Goal: Task Accomplishment & Management: Manage account settings

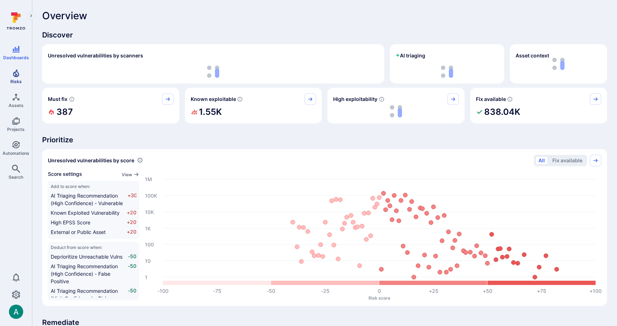
click at [17, 76] on icon "Risks" at bounding box center [16, 73] width 6 height 8
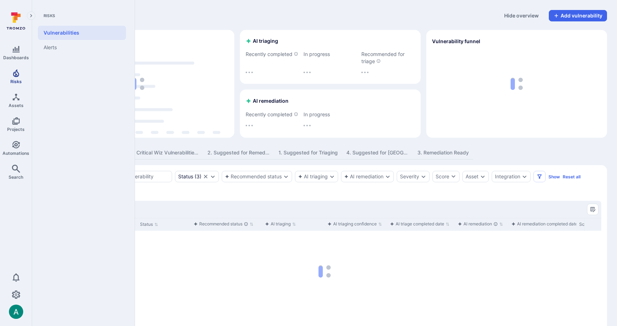
scroll to position [1, 0]
click at [73, 32] on link "Vulnerabilities" at bounding box center [82, 33] width 88 height 14
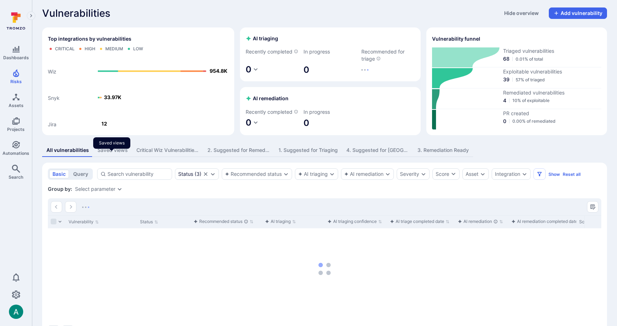
scroll to position [3, 0]
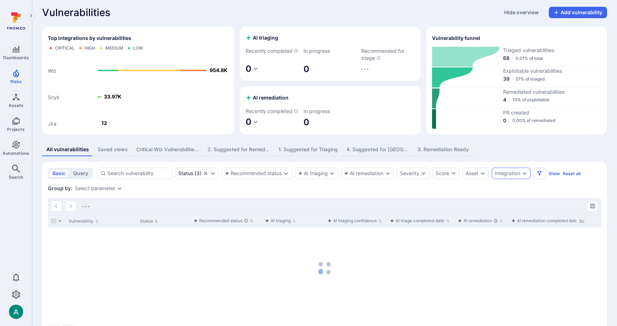
click at [511, 176] on div "Integration" at bounding box center [507, 174] width 25 height 6
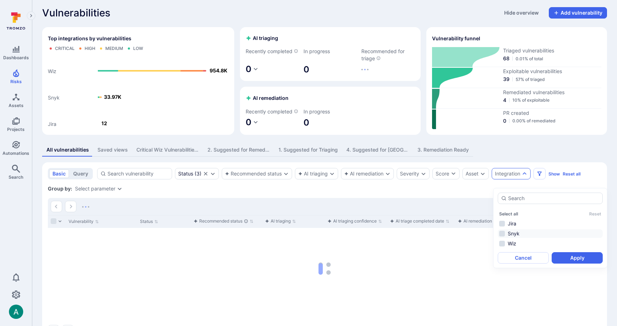
click at [517, 235] on li "Snyk" at bounding box center [550, 234] width 105 height 9
click at [574, 257] on button "Apply" at bounding box center [577, 257] width 51 height 11
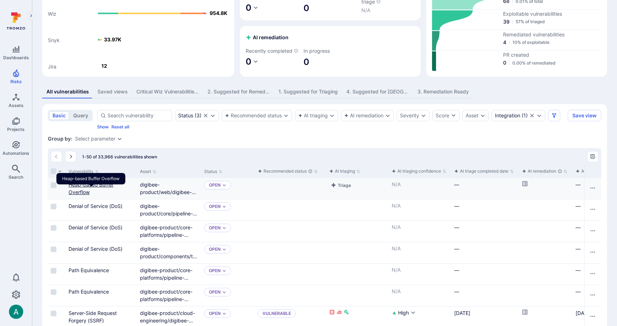
click at [88, 191] on link "Heap-based Buffer Overflow" at bounding box center [91, 189] width 45 height 14
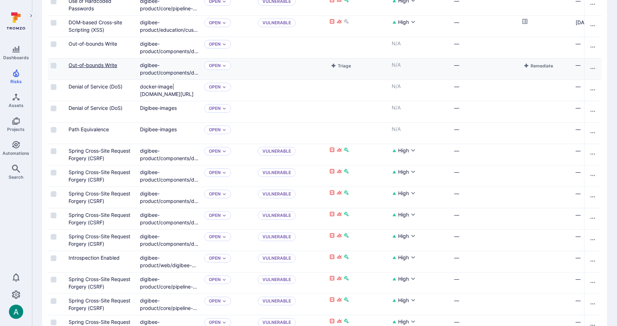
click at [102, 68] on link "Out-of-bounds Write" at bounding box center [93, 65] width 49 height 6
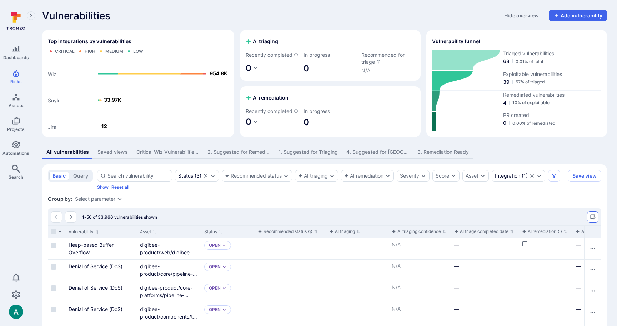
click at [595, 220] on icon "Manage columns" at bounding box center [593, 217] width 6 height 6
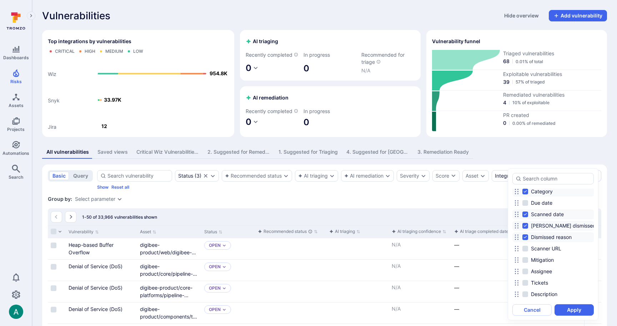
scroll to position [237, 0]
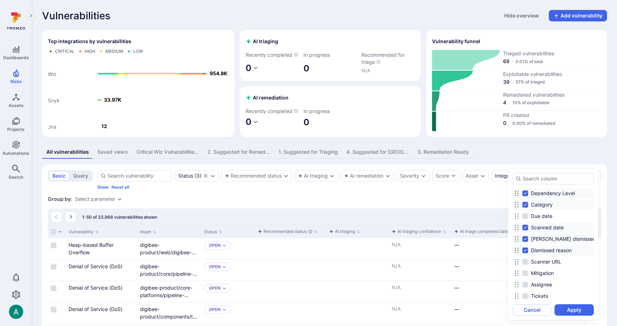
click at [580, 156] on div at bounding box center [308, 163] width 617 height 326
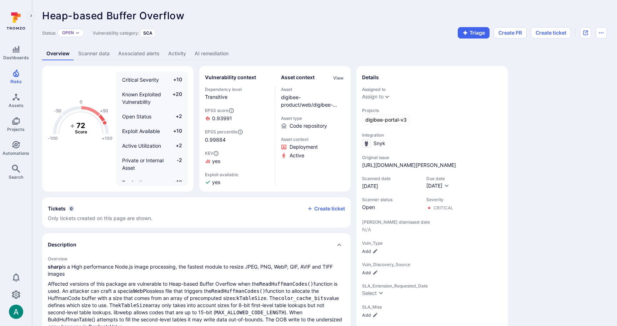
click at [82, 54] on link "Scanner data" at bounding box center [94, 53] width 40 height 13
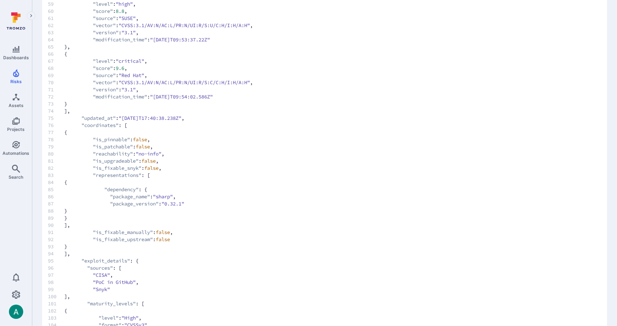
scroll to position [489, 0]
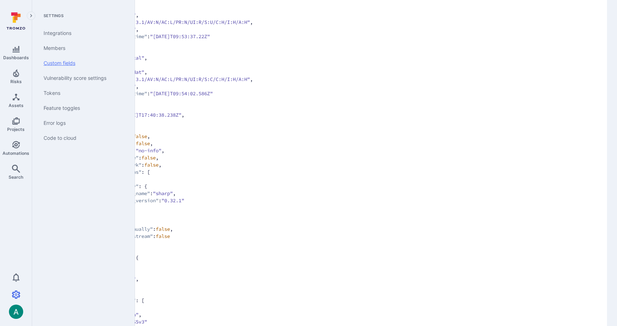
click at [72, 61] on link "Custom fields" at bounding box center [82, 63] width 88 height 15
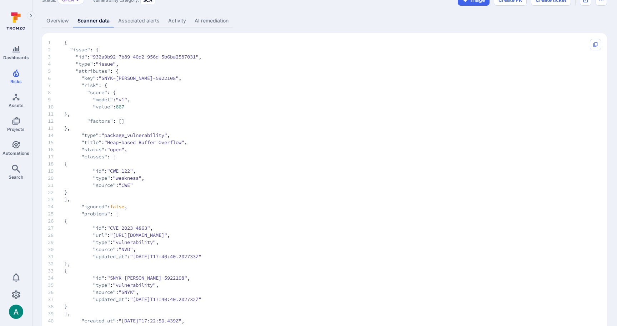
scroll to position [0, 0]
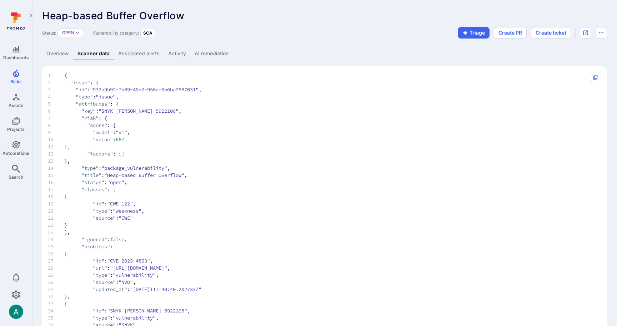
click at [51, 51] on link "Overview" at bounding box center [57, 53] width 31 height 13
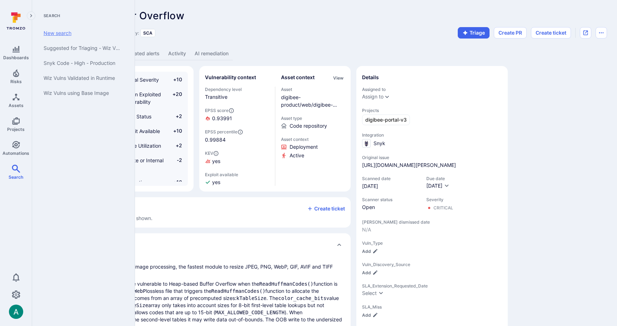
click at [70, 31] on link "New search" at bounding box center [82, 33] width 88 height 15
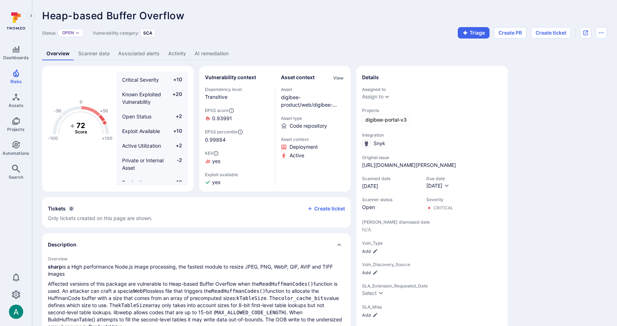
click at [95, 54] on link "Scanner data" at bounding box center [94, 53] width 40 height 13
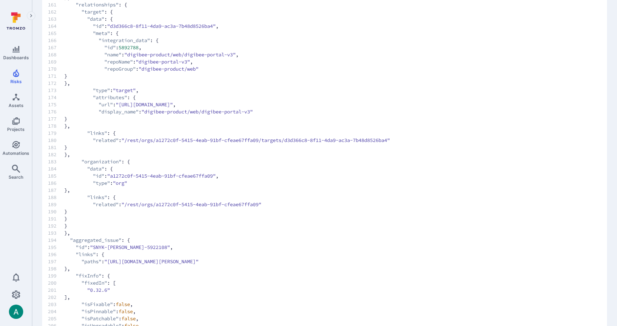
scroll to position [1214, 0]
click at [121, 196] on span "188 "links" : {" at bounding box center [317, 196] width 539 height 7
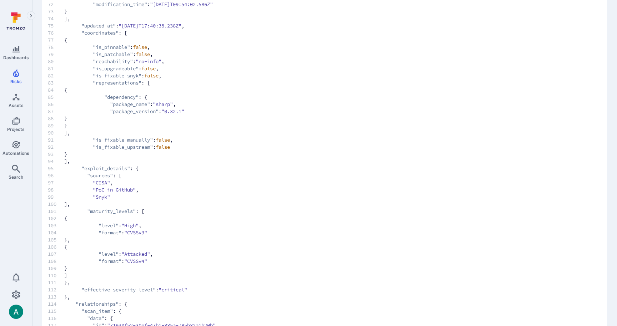
scroll to position [533, 0]
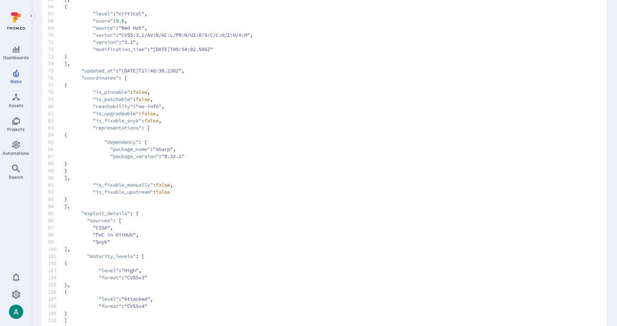
click at [100, 106] on span ""reachability"" at bounding box center [113, 106] width 40 height 7
drag, startPoint x: 95, startPoint y: 106, endPoint x: 139, endPoint y: 106, distance: 43.6
click at [139, 106] on span "80 "reachability" : "no-info" ," at bounding box center [317, 106] width 539 height 7
copy span ""reachability" :"
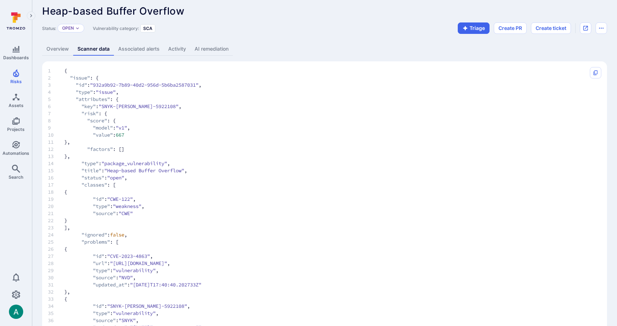
scroll to position [0, 0]
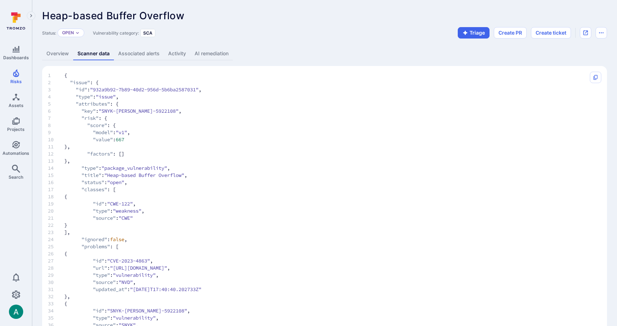
click at [127, 112] on span ""SNYK-JS-SHARP-5922108"" at bounding box center [139, 110] width 80 height 7
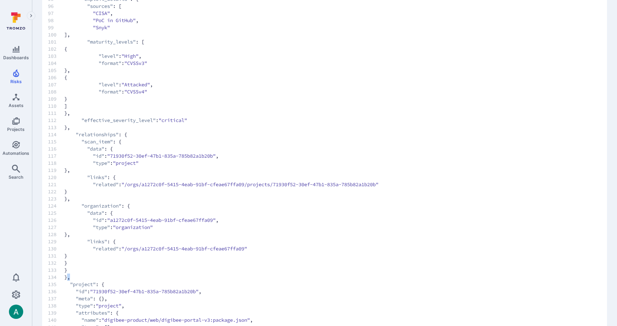
click at [68, 277] on span "134 }," at bounding box center [317, 277] width 539 height 7
click at [71, 277] on span "134 }," at bounding box center [317, 277] width 539 height 7
drag, startPoint x: 78, startPoint y: 278, endPoint x: 65, endPoint y: 238, distance: 41.2
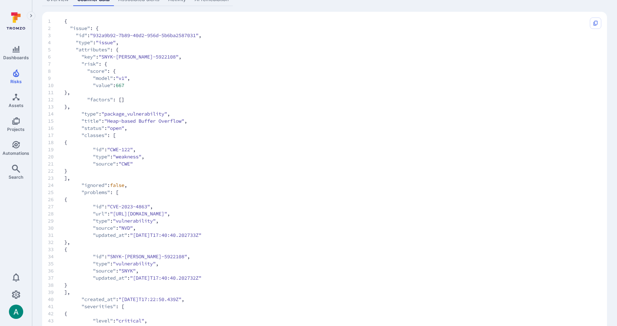
scroll to position [56, 0]
click at [119, 49] on span ": {" at bounding box center [114, 48] width 9 height 7
click at [48, 48] on span "5" at bounding box center [56, 48] width 16 height 7
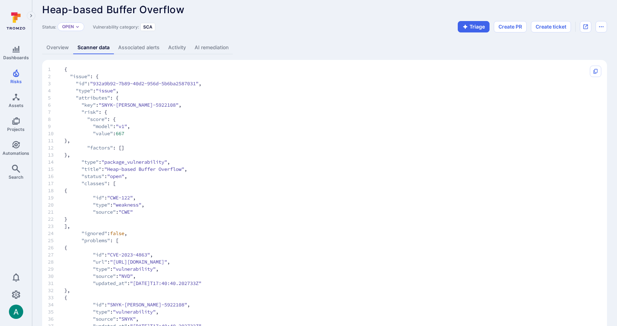
scroll to position [12, 0]
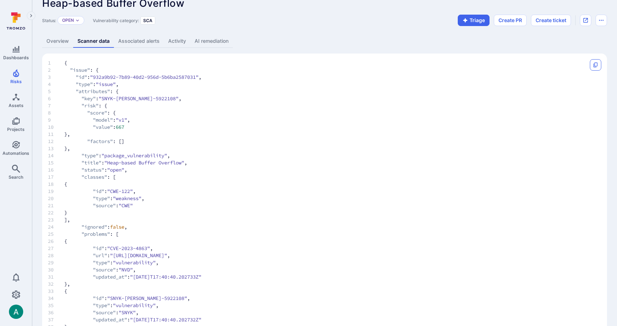
click at [597, 65] on icon "Copy" at bounding box center [596, 65] width 6 height 6
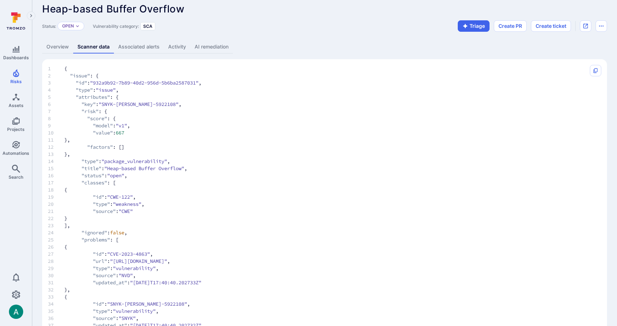
scroll to position [0, 0]
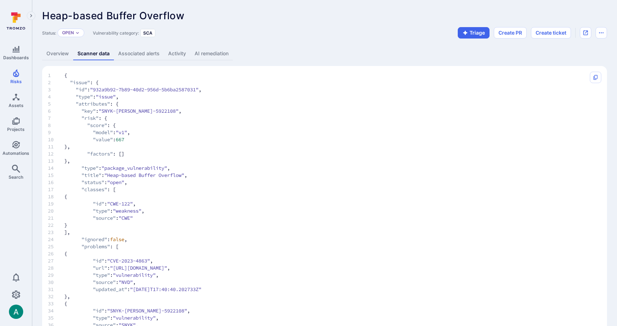
click at [63, 58] on link "Overview" at bounding box center [57, 53] width 31 height 13
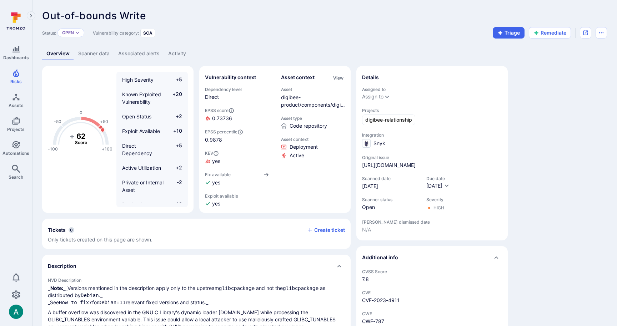
click at [89, 55] on link "Scanner data" at bounding box center [94, 53] width 40 height 13
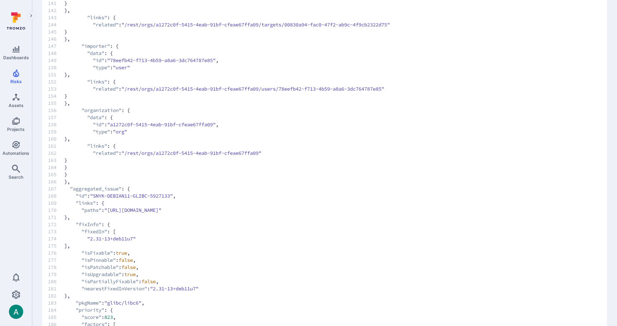
scroll to position [1140, 0]
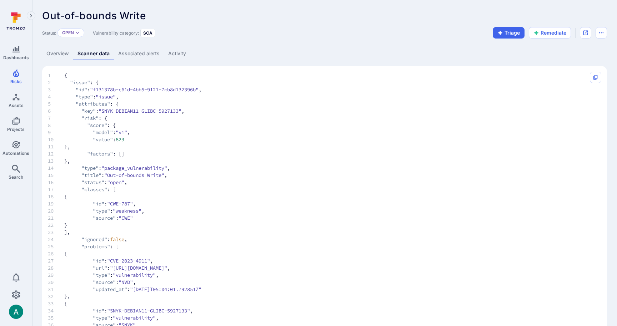
drag, startPoint x: 222, startPoint y: 121, endPoint x: 307, endPoint y: 54, distance: 107.8
click at [223, 120] on span "7 "risk" : {" at bounding box center [317, 118] width 539 height 7
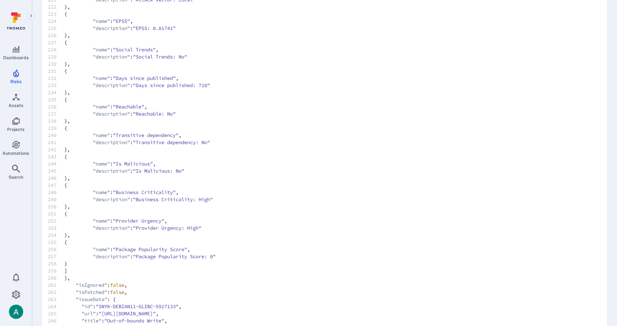
scroll to position [1647, 0]
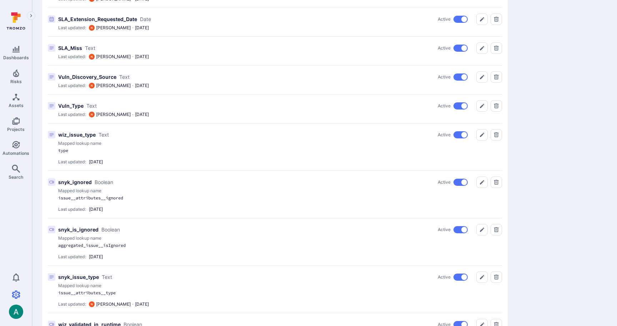
scroll to position [335, 0]
drag, startPoint x: 59, startPoint y: 198, endPoint x: 137, endPoint y: 198, distance: 78.2
click at [137, 198] on div "issue__attributes__ignored" at bounding box center [183, 198] width 250 height 6
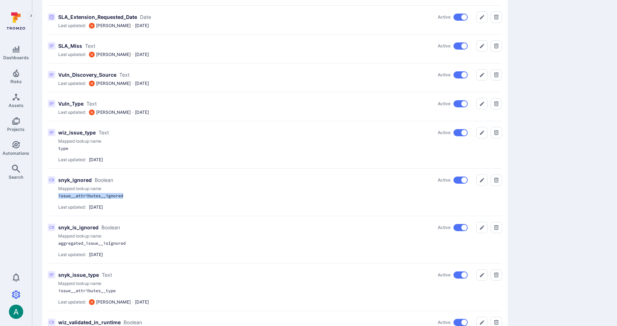
scroll to position [342, 0]
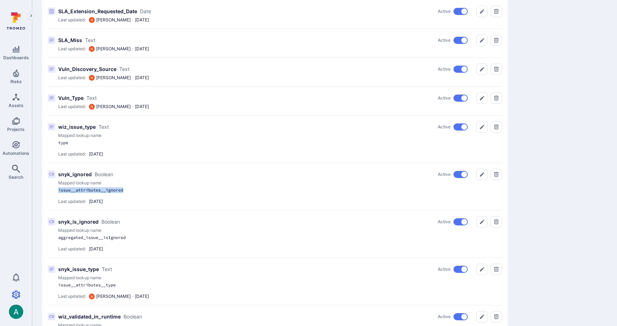
copy div "issue__attributes__ignored"
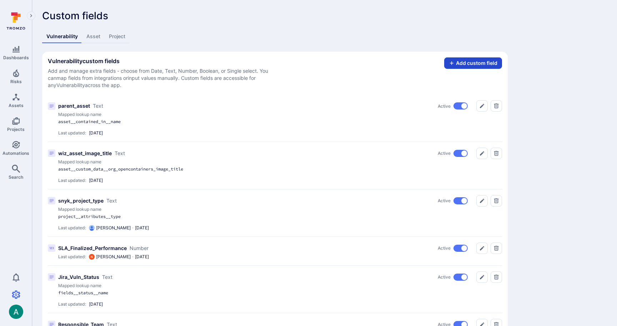
click at [474, 62] on button "Add custom field" at bounding box center [473, 62] width 58 height 11
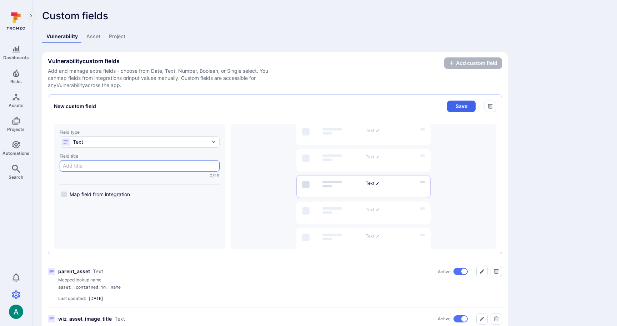
click at [104, 169] on input "Field title 0/25" at bounding box center [139, 165] width 153 height 7
type input "snyk_reachability"
click at [72, 197] on span "Map field from integration" at bounding box center [100, 194] width 60 height 7
click at [67, 197] on input "Map field from integration" at bounding box center [64, 195] width 6 height 6
checkbox input "true"
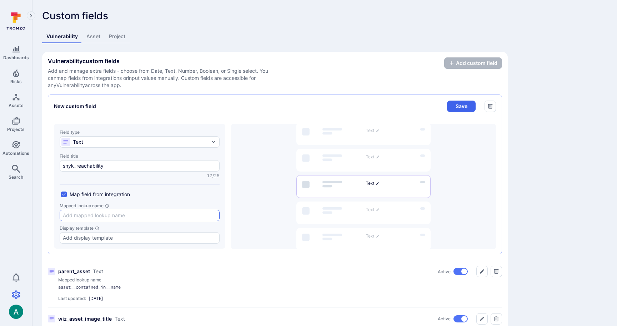
click at [87, 215] on input "Mapped lookup name" at bounding box center [139, 215] width 153 height 7
paste input "issue__attributes__ignored"
click at [86, 215] on input "issue__attributes__ignored" at bounding box center [139, 215] width 153 height 7
click at [97, 216] on input "issue__attributes__ignored" at bounding box center [139, 215] width 153 height 7
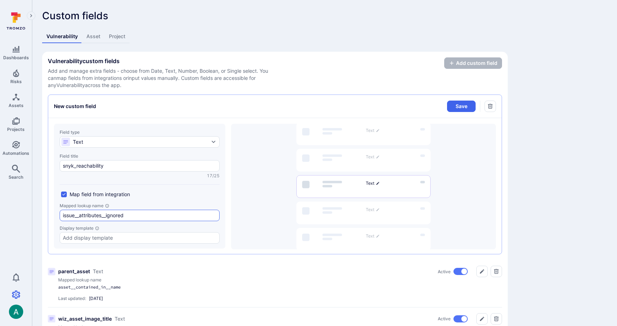
click at [97, 216] on input "issue__attributes__ignored" at bounding box center [139, 215] width 153 height 7
click at [103, 216] on input "issue__attributes__ignored" at bounding box center [139, 215] width 153 height 7
paste input "coordinates"
paste input "reachability"
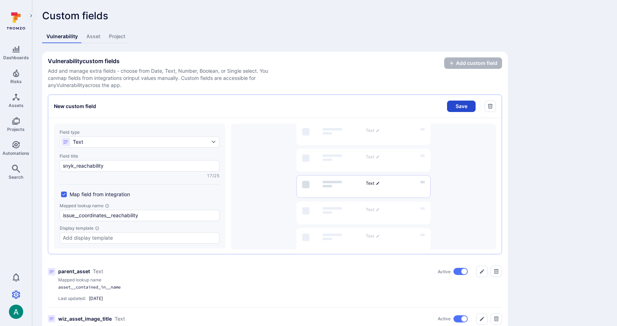
type input "issue__coordinates__reachability"
click at [464, 107] on button "Save" at bounding box center [461, 106] width 29 height 11
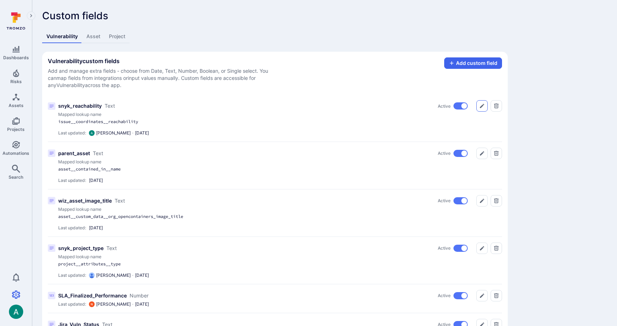
click at [485, 104] on button "Edit" at bounding box center [481, 105] width 11 height 11
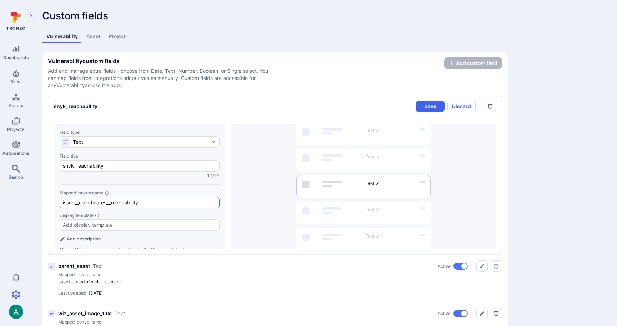
click at [112, 203] on input "issue__coordinates__reachability" at bounding box center [139, 202] width 153 height 7
click at [434, 105] on button "Save" at bounding box center [430, 106] width 29 height 11
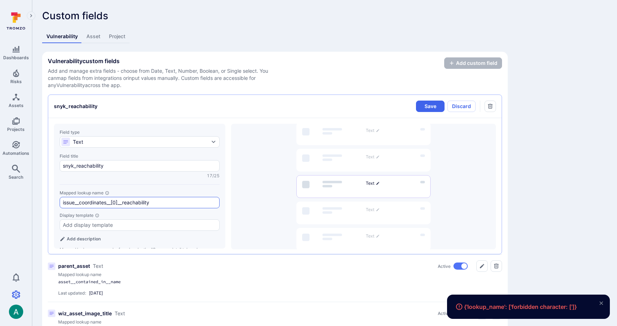
click at [114, 203] on input "issue__coordinates__[0]__reachability" at bounding box center [139, 202] width 153 height 7
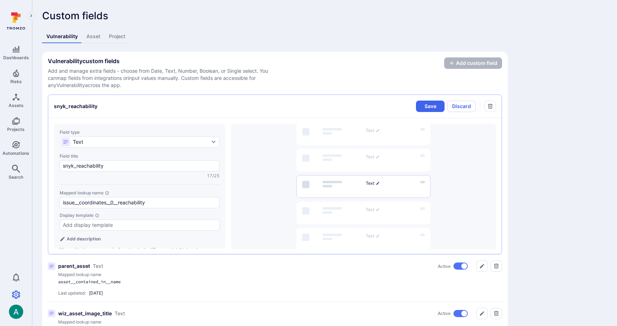
type input "issue__coordinates__0__reachability"
click at [418, 113] on div "snyk_reachability Save Discard" at bounding box center [274, 106] width 453 height 23
click at [426, 107] on button "Save" at bounding box center [430, 106] width 29 height 11
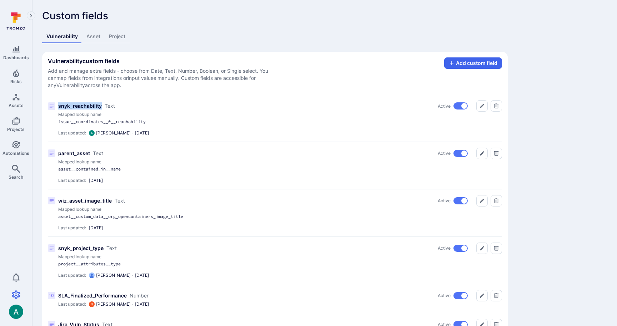
drag, startPoint x: 58, startPoint y: 105, endPoint x: 100, endPoint y: 105, distance: 41.8
click at [100, 105] on p "snyk_reachability" at bounding box center [80, 105] width 44 height 7
copy p "snyk_reachability"
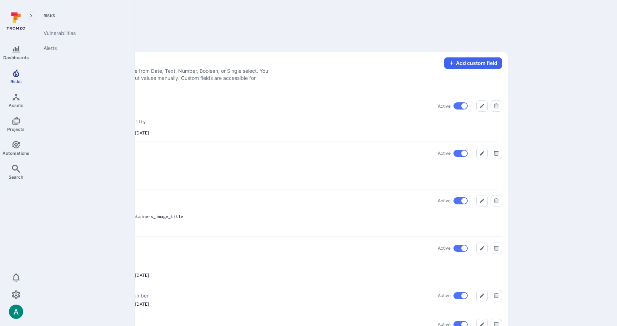
click at [15, 74] on icon "Risks" at bounding box center [16, 73] width 9 height 9
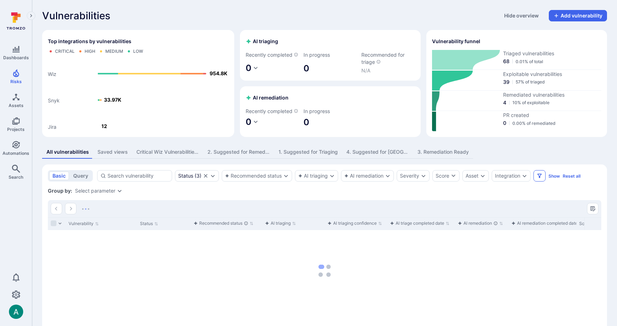
click at [542, 179] on icon "Filters" at bounding box center [540, 176] width 6 height 6
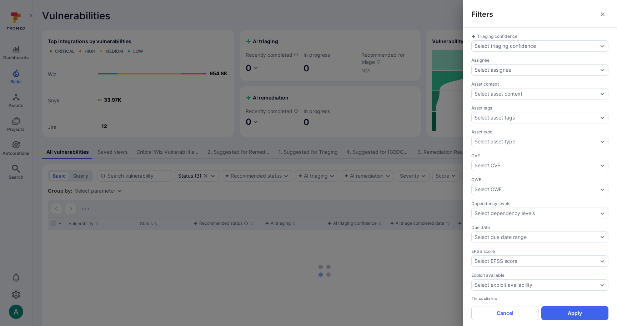
scroll to position [212, 0]
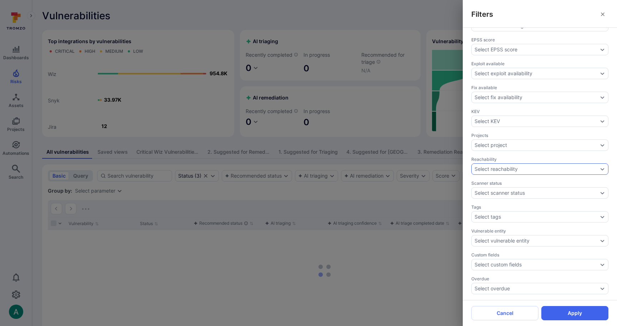
click at [498, 170] on div "Select reachability" at bounding box center [495, 169] width 43 height 6
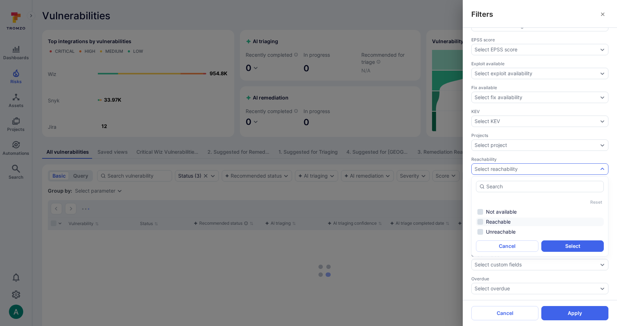
click at [500, 222] on li "Reachable" at bounding box center [540, 222] width 128 height 9
click at [580, 243] on button "Select" at bounding box center [572, 246] width 62 height 11
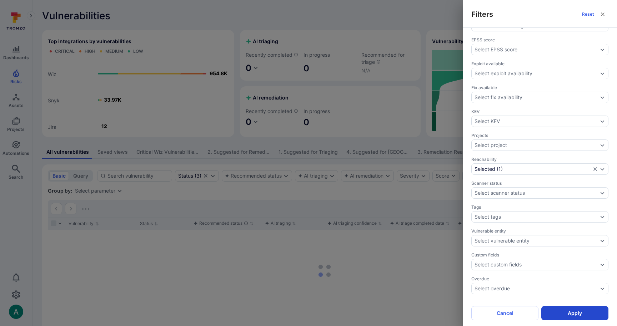
click at [584, 313] on button "Apply" at bounding box center [574, 313] width 67 height 14
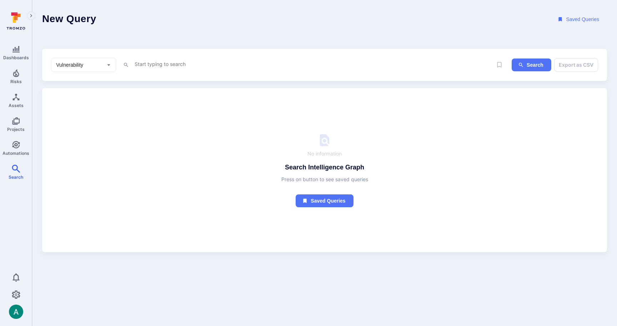
click at [182, 67] on textarea "Intelligence Graph search area" at bounding box center [311, 64] width 354 height 9
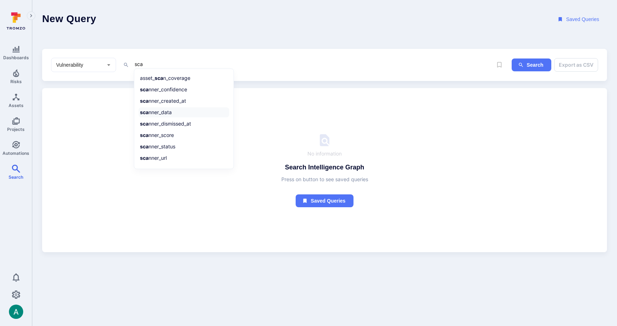
click at [175, 113] on li "sca nner_data" at bounding box center [184, 112] width 91 height 10
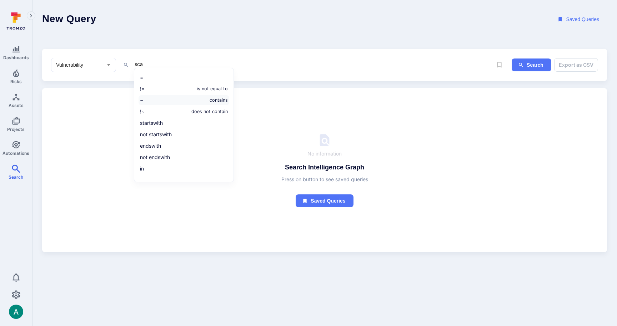
click at [174, 102] on li "~ contains" at bounding box center [184, 100] width 91 height 10
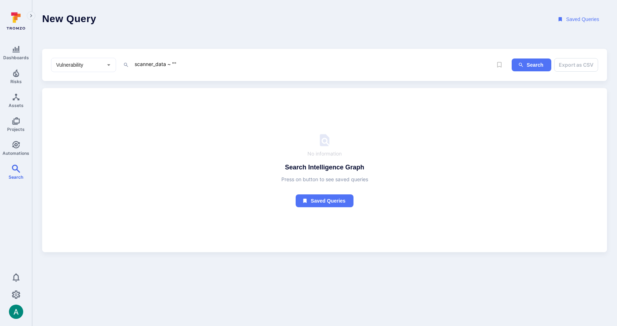
paste textarea "reachability" :""
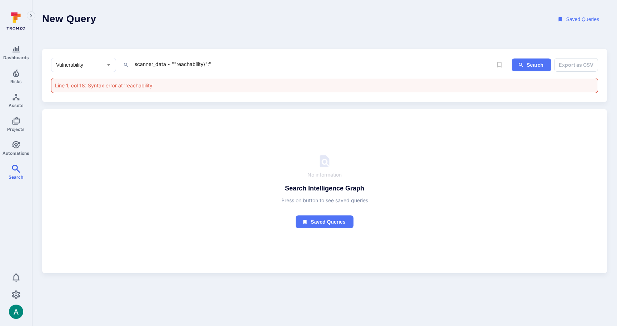
click at [175, 65] on textarea "scanner_data ~ ""reachability\":"" at bounding box center [311, 64] width 354 height 9
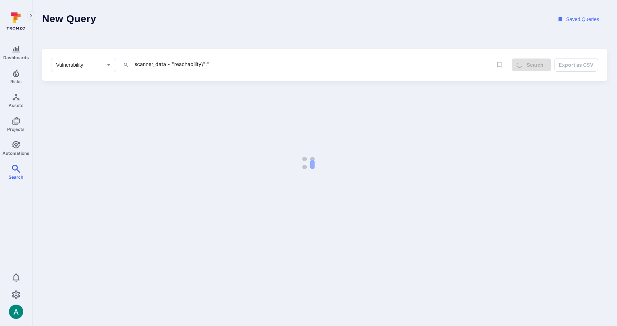
type textarea "scanner_data ~ "reachability\":""
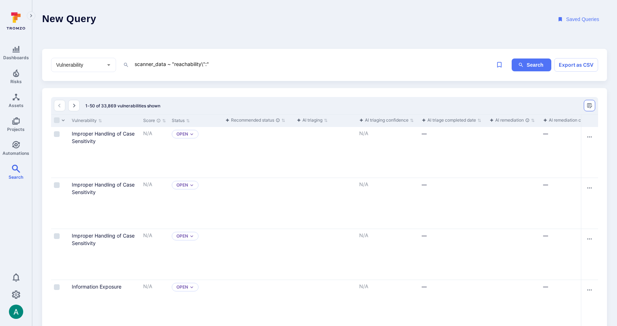
click at [588, 102] on button "Manage columns" at bounding box center [589, 105] width 11 height 11
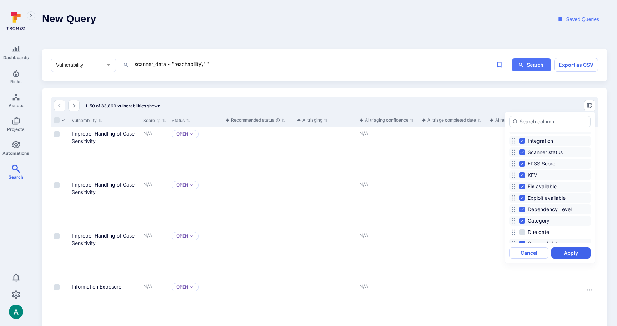
scroll to position [160, 0]
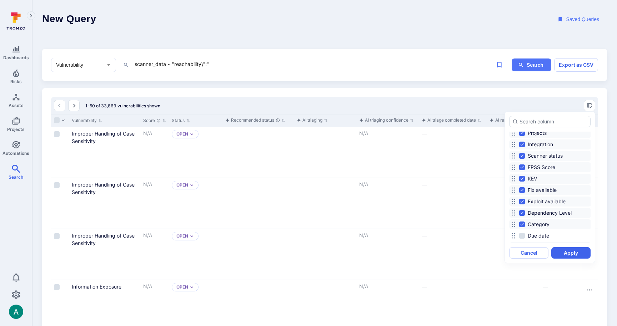
click at [265, 91] on div at bounding box center [308, 163] width 617 height 326
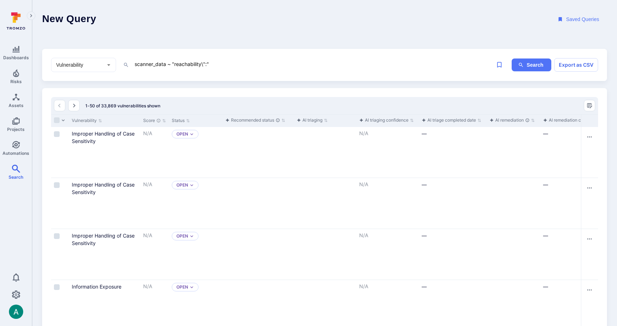
drag, startPoint x: 187, startPoint y: 71, endPoint x: 176, endPoint y: 67, distance: 11.2
click at [186, 71] on div "Vulnerability ​ scanner_data ~ "reachability\":" x" at bounding box center [269, 65] width 437 height 14
click at [178, 64] on textarea "scanner_data ~ "reachability\":"" at bounding box center [311, 64] width 354 height 9
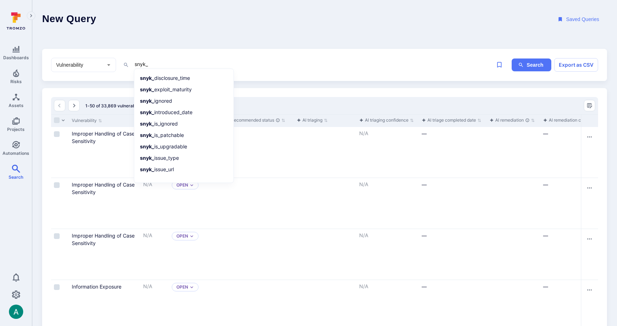
type textarea "snyk_r"
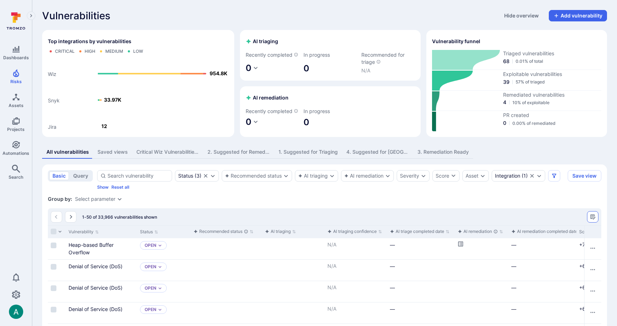
click at [597, 223] on button "Manage columns" at bounding box center [592, 216] width 11 height 11
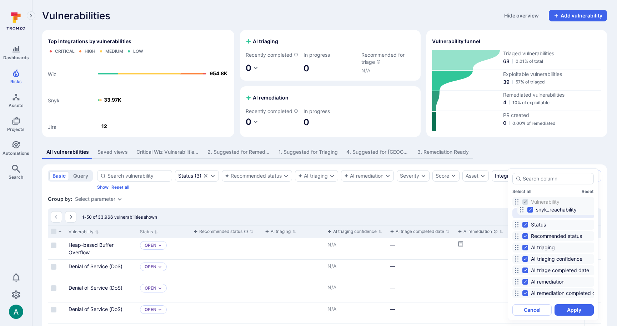
drag, startPoint x: 517, startPoint y: 221, endPoint x: 522, endPoint y: 211, distance: 11.5
click at [522, 211] on icon at bounding box center [522, 210] width 6 height 6
click at [573, 309] on button "Apply" at bounding box center [573, 309] width 39 height 11
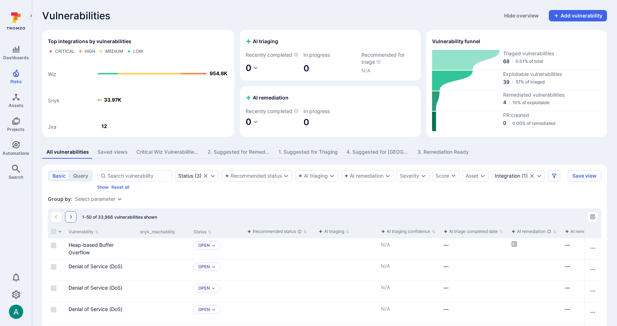
click at [69, 220] on icon "Go to the next page" at bounding box center [71, 217] width 6 height 6
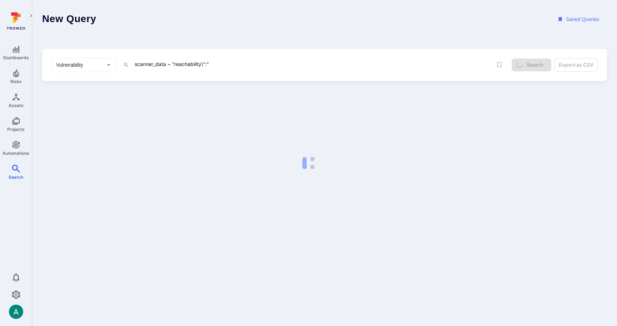
click at [186, 63] on textarea "scanner_data ~ "reachability\":"" at bounding box center [311, 64] width 354 height 9
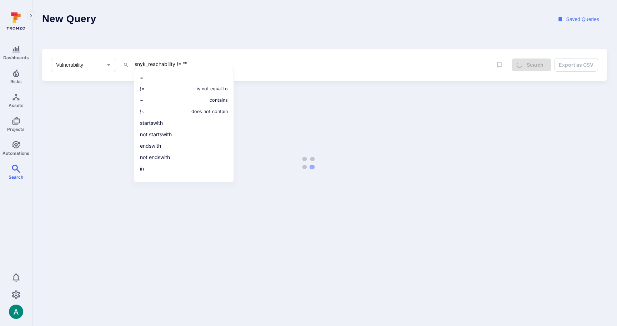
type textarea "snyk_reachability != """
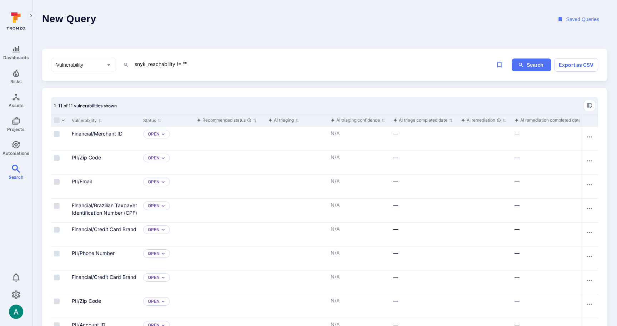
click at [348, 29] on header "New Query Saved Queries" at bounding box center [324, 19] width 585 height 39
click at [593, 103] on button "Manage columns" at bounding box center [589, 105] width 11 height 11
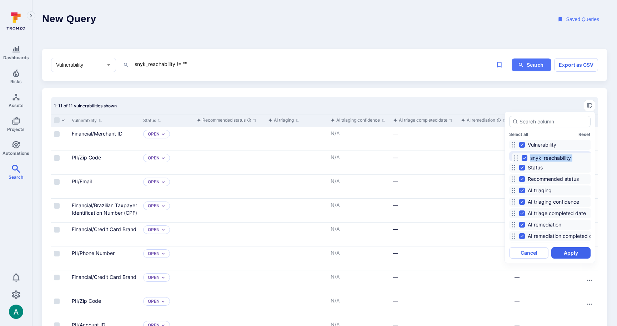
drag, startPoint x: 513, startPoint y: 171, endPoint x: 516, endPoint y: 155, distance: 16.6
click at [516, 155] on icon at bounding box center [516, 158] width 6 height 6
click at [567, 253] on button "Apply" at bounding box center [570, 252] width 39 height 11
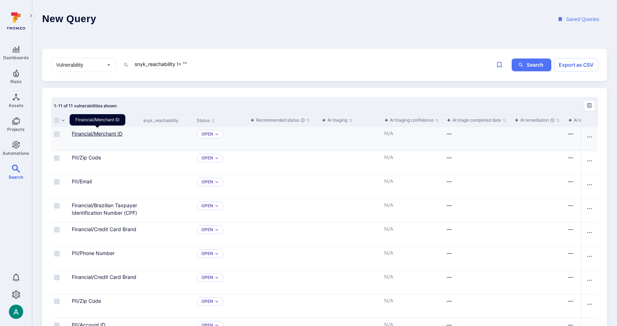
click at [97, 134] on link "Financial/Merchant ID" at bounding box center [97, 134] width 51 height 6
click at [88, 155] on link "PII/Zip Code" at bounding box center [86, 158] width 29 height 6
click at [202, 66] on textarea "snyk_reachability != """ at bounding box center [311, 64] width 354 height 9
click at [535, 66] on button "Search" at bounding box center [532, 65] width 40 height 13
click at [540, 64] on button "Search" at bounding box center [532, 65] width 40 height 13
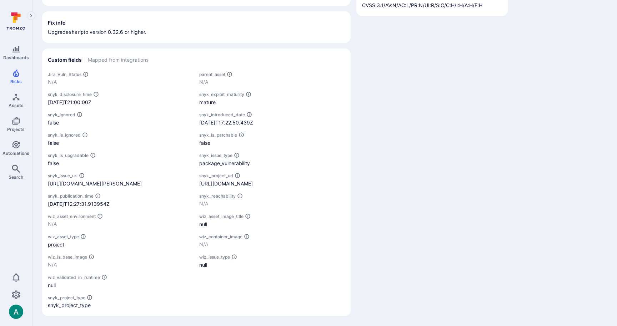
scroll to position [623, 0]
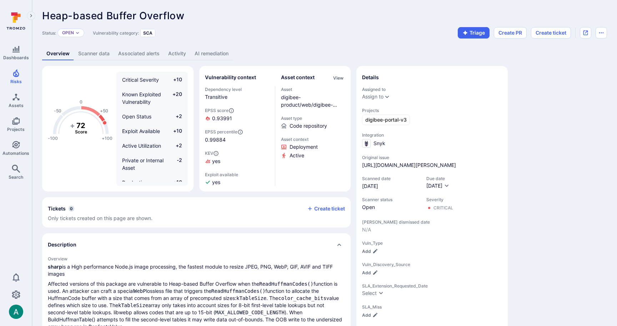
click at [97, 53] on link "Scanner data" at bounding box center [94, 53] width 40 height 13
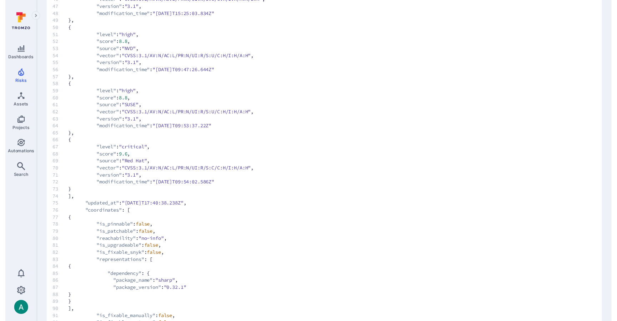
scroll to position [398, 0]
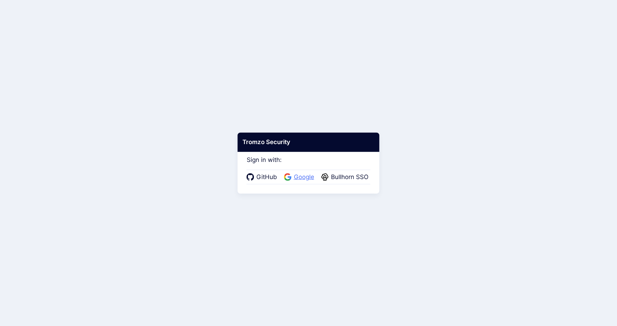
click at [302, 179] on span "Google" at bounding box center [304, 177] width 25 height 9
